Goal: Task Accomplishment & Management: Complete application form

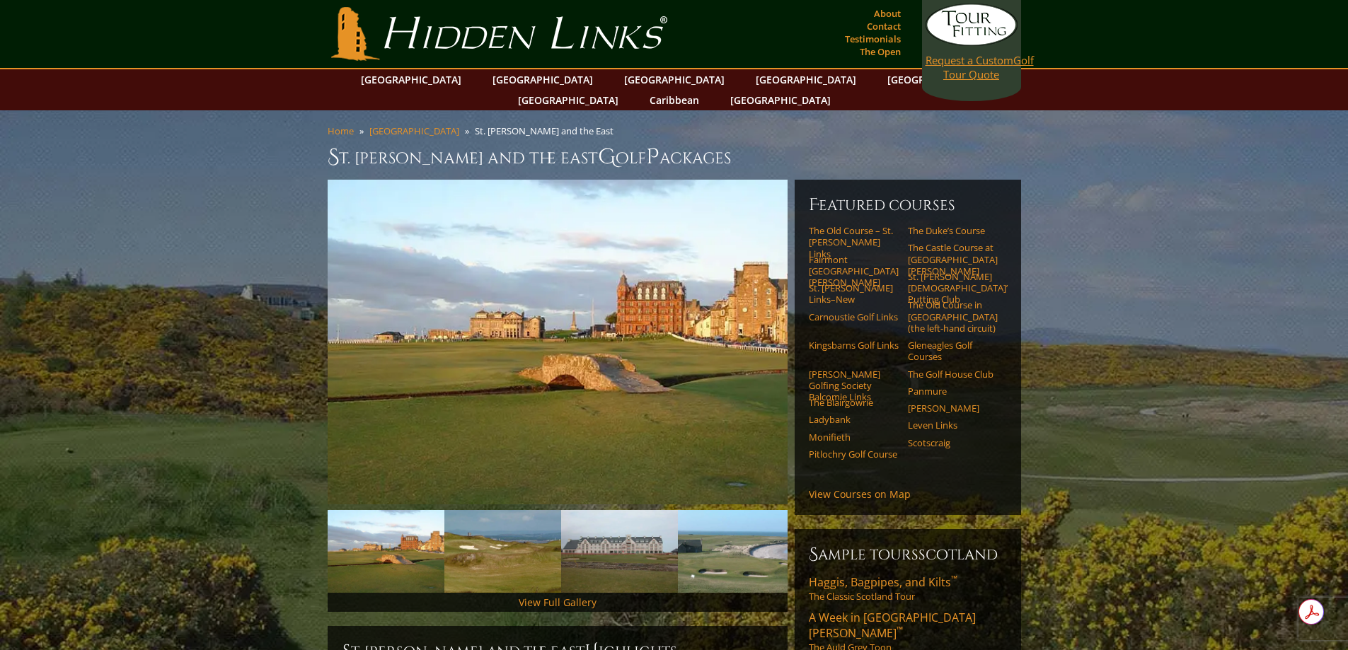
click at [960, 74] on link "Request a Custom Golf Tour Quote" at bounding box center [972, 43] width 92 height 78
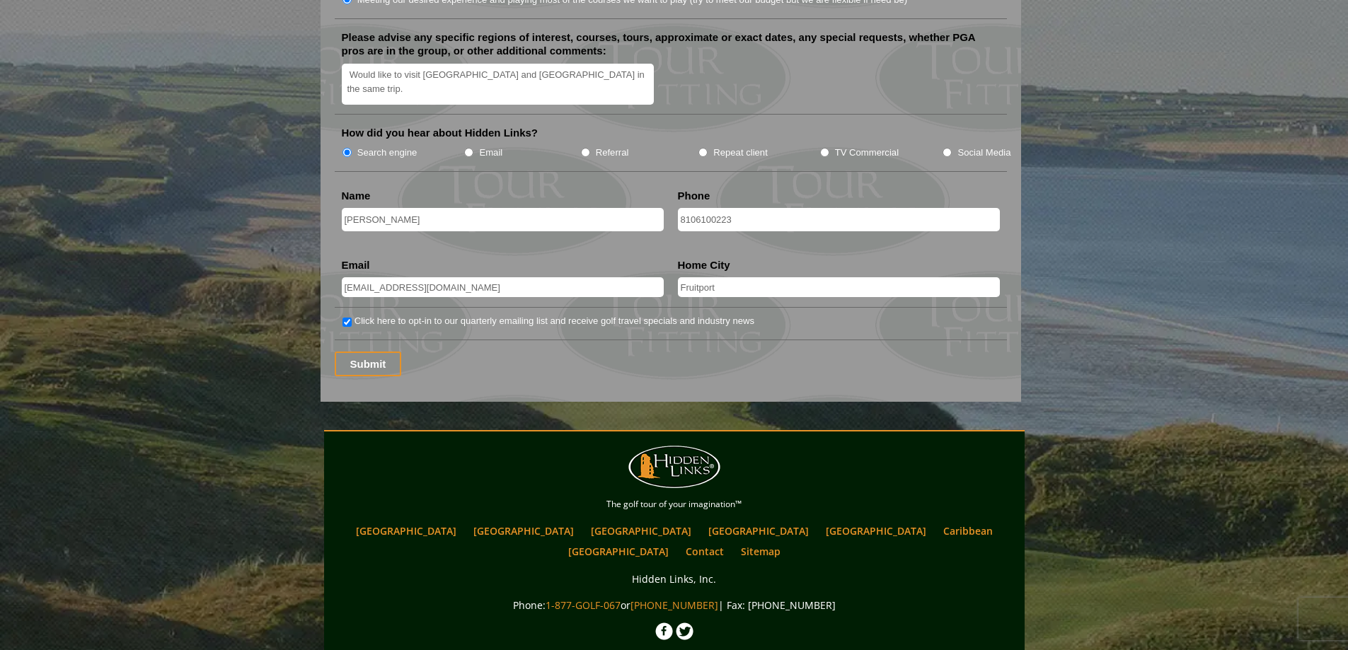
scroll to position [1840, 0]
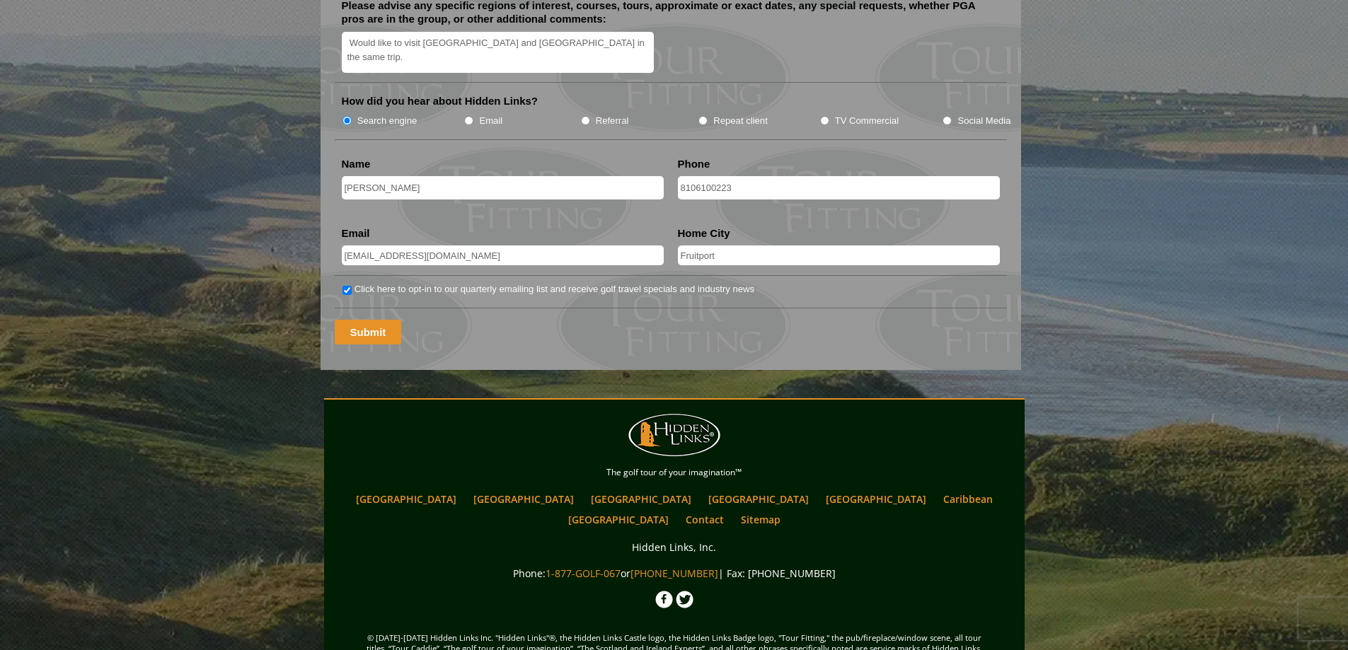
click at [374, 320] on input "Submit" at bounding box center [368, 332] width 67 height 25
